Goal: Transaction & Acquisition: Purchase product/service

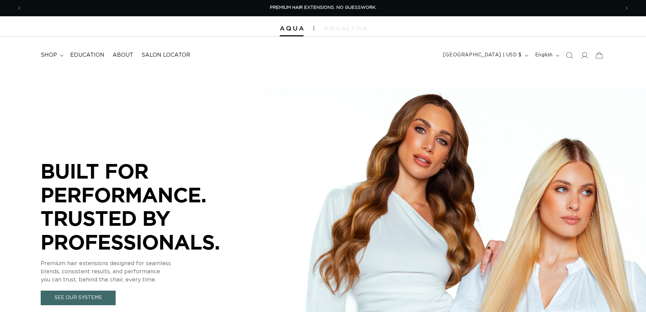
click at [571, 56] on icon "Search" at bounding box center [569, 55] width 7 height 7
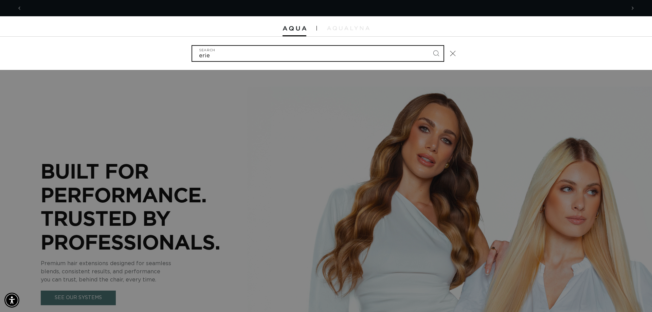
scroll to position [0, 603]
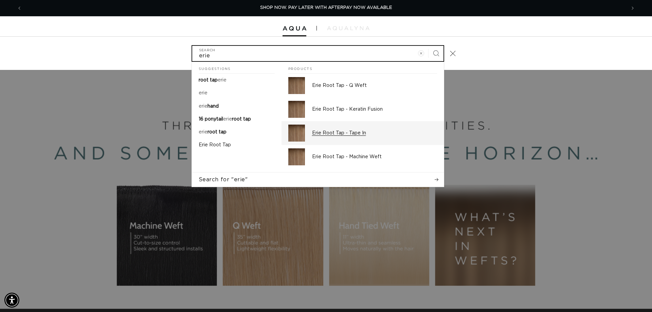
type input "erie"
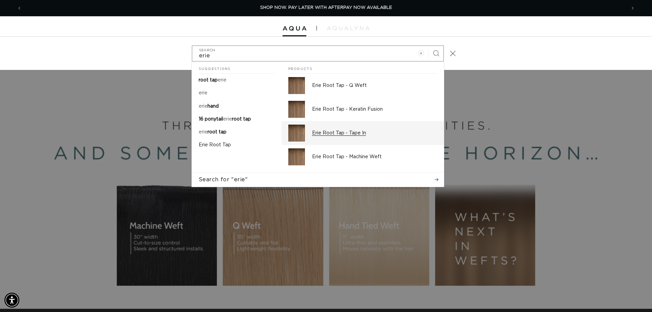
click at [354, 132] on p "Erie Root Tap - Tape In" at bounding box center [374, 133] width 125 height 6
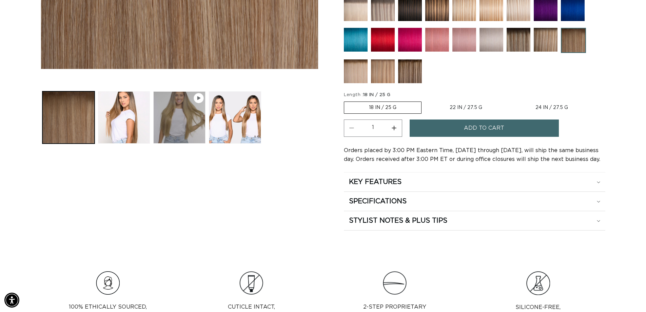
scroll to position [305, 0]
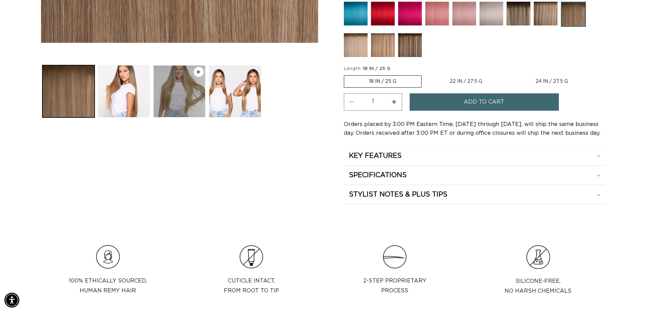
click at [392, 100] on button "Increase quantity for Erie Root Tap - Tape In" at bounding box center [394, 101] width 15 height 17
type input "2"
click at [457, 105] on button "Add to cart" at bounding box center [484, 101] width 149 height 17
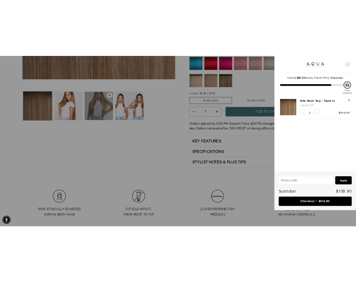
scroll to position [0, 616]
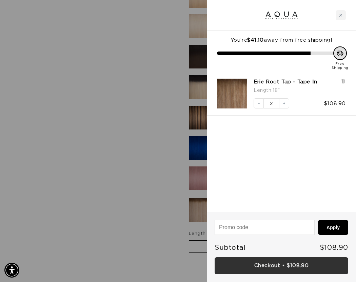
click at [294, 267] on link "Checkout • $108.90" at bounding box center [282, 266] width 134 height 17
